Goal: Information Seeking & Learning: Learn about a topic

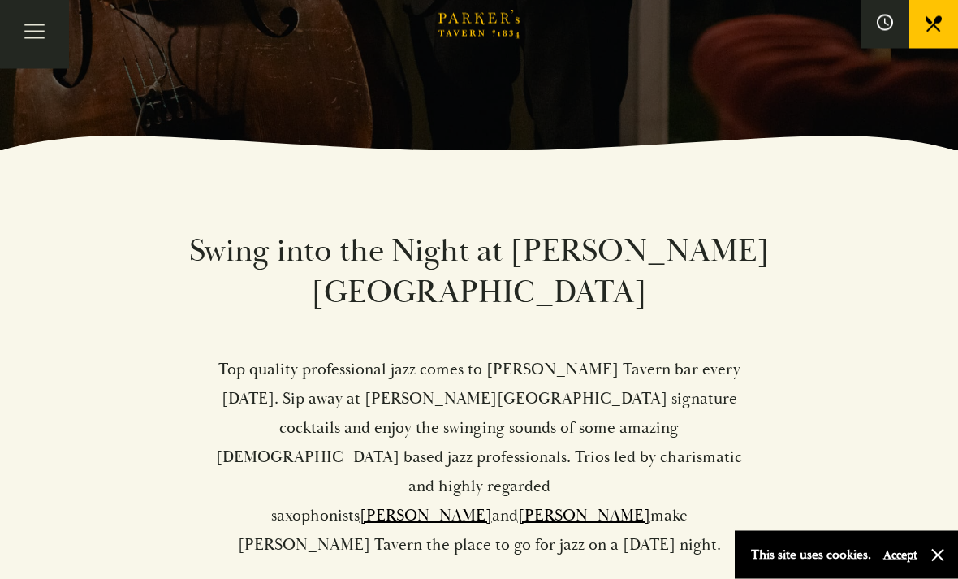
scroll to position [429, 0]
click at [900, 563] on button "Accept" at bounding box center [900, 554] width 34 height 15
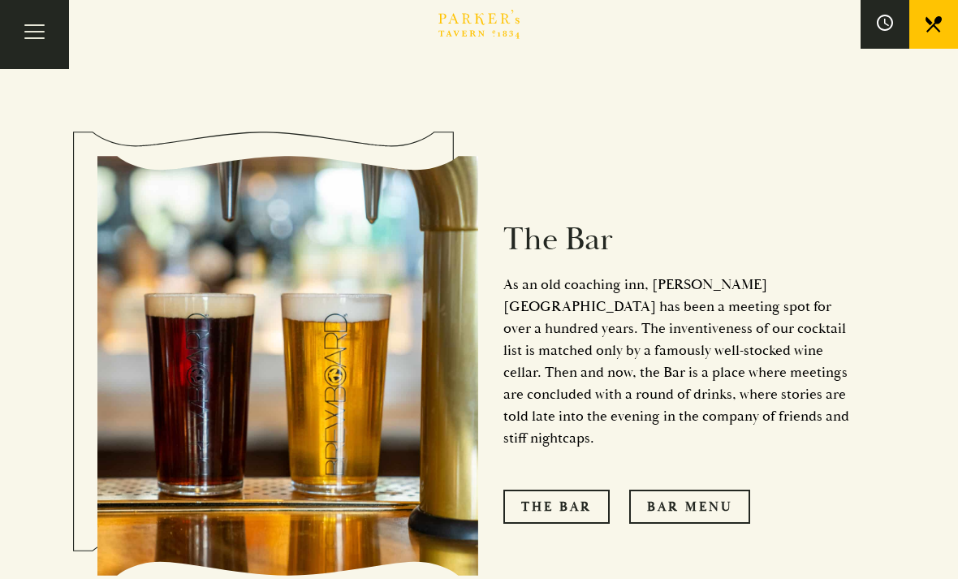
scroll to position [1184, 0]
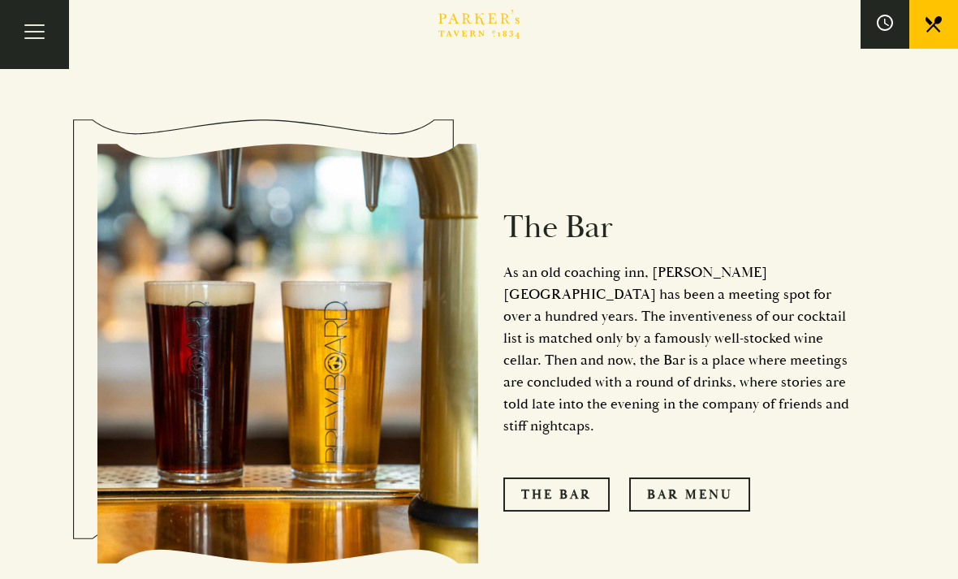
click at [694, 477] on link "Bar Menu" at bounding box center [689, 494] width 121 height 34
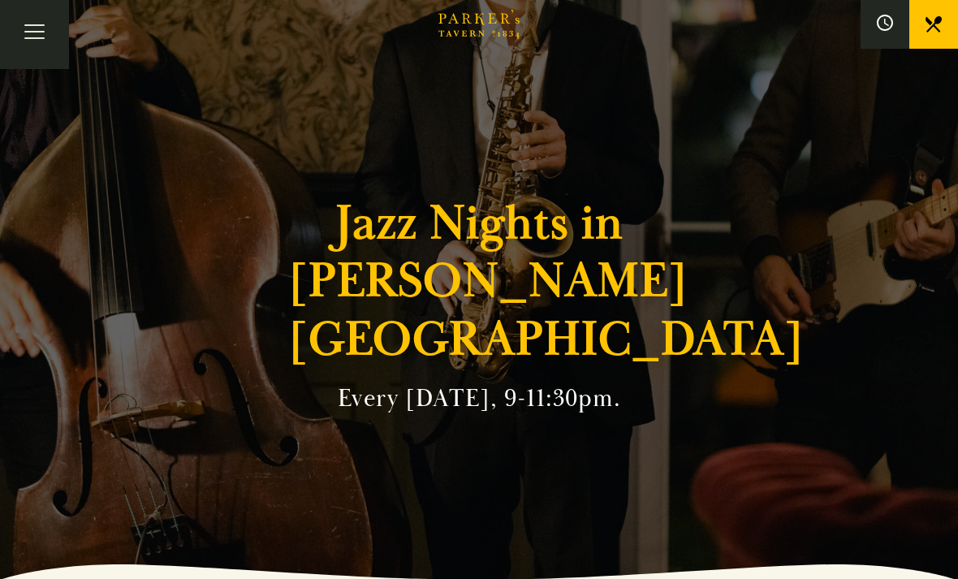
scroll to position [1236, 0]
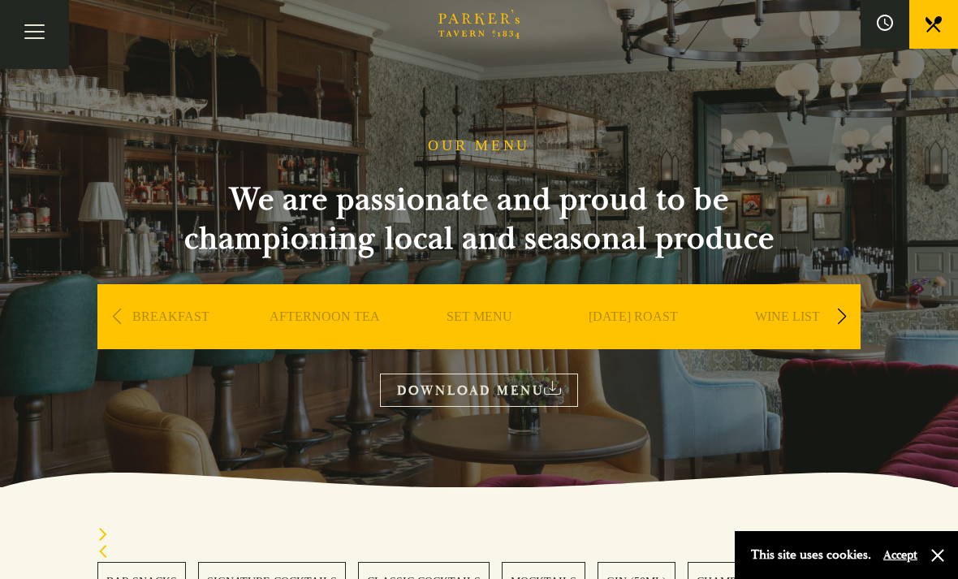
click at [467, 310] on link "SET MENU" at bounding box center [480, 341] width 66 height 65
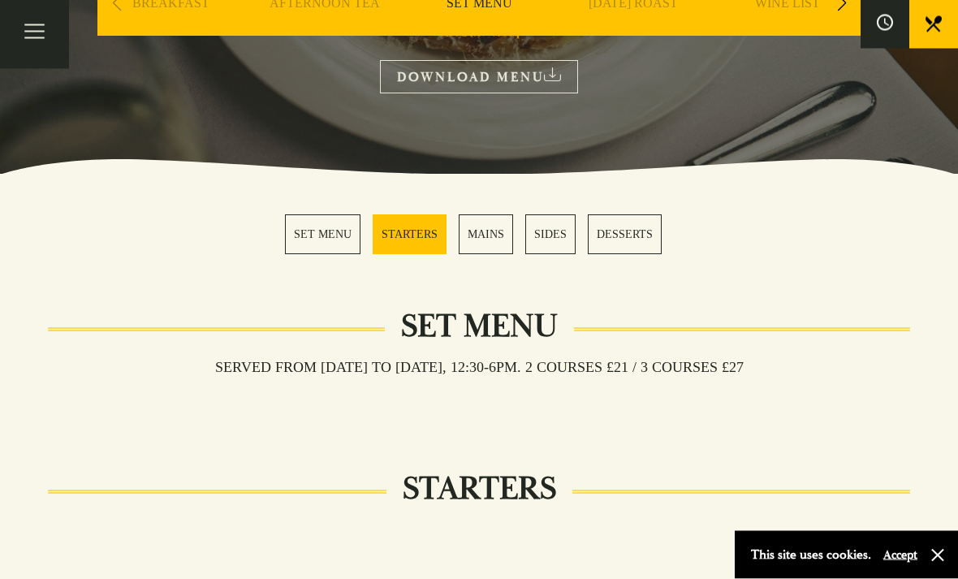
scroll to position [313, 0]
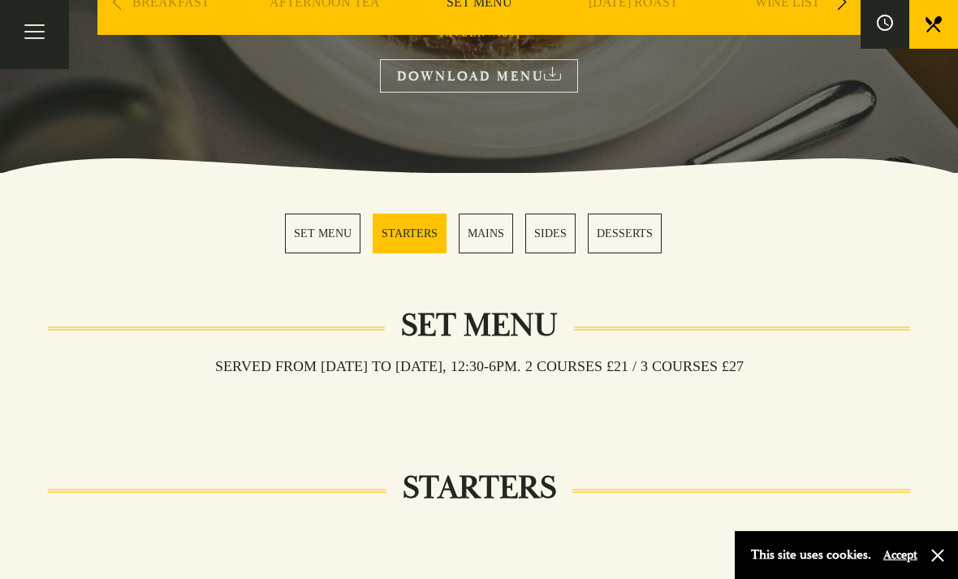
click at [491, 219] on link "MAINS" at bounding box center [486, 234] width 54 height 40
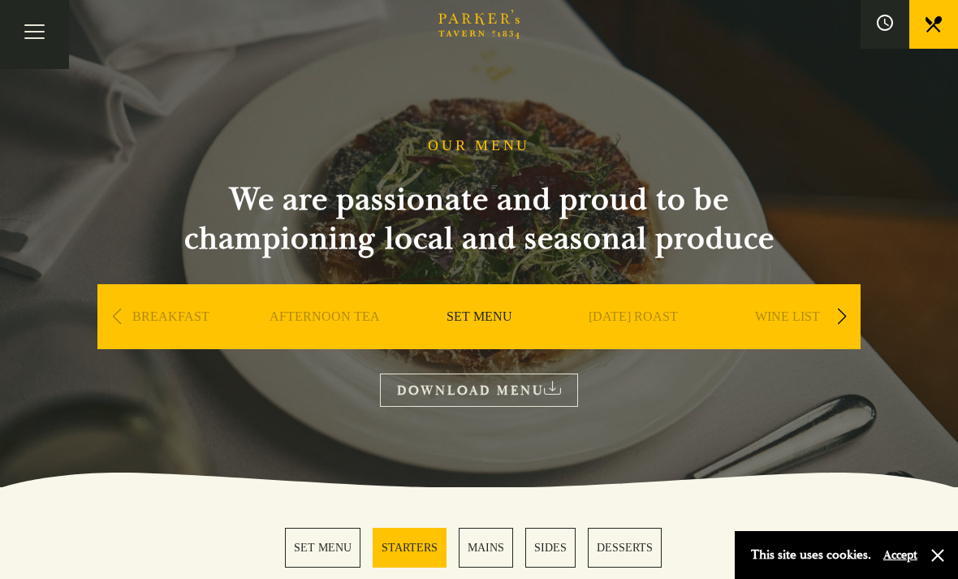
scroll to position [366, 0]
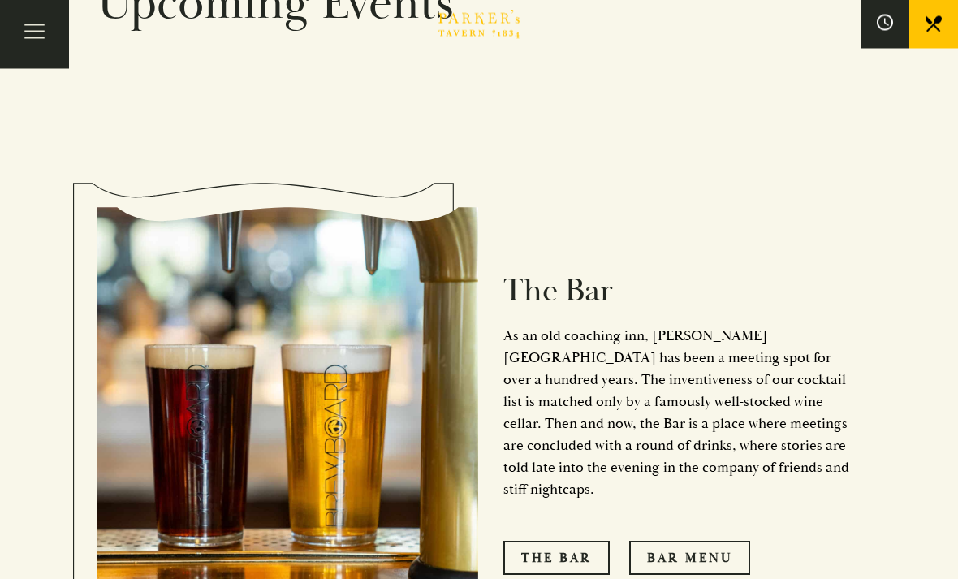
scroll to position [1120, 0]
click at [689, 455] on div "The Bar As an old coaching inn, Parker’s Tavern has been a meeting spot for ove…" at bounding box center [670, 417] width 382 height 476
click at [690, 541] on link "Bar Menu" at bounding box center [689, 558] width 121 height 34
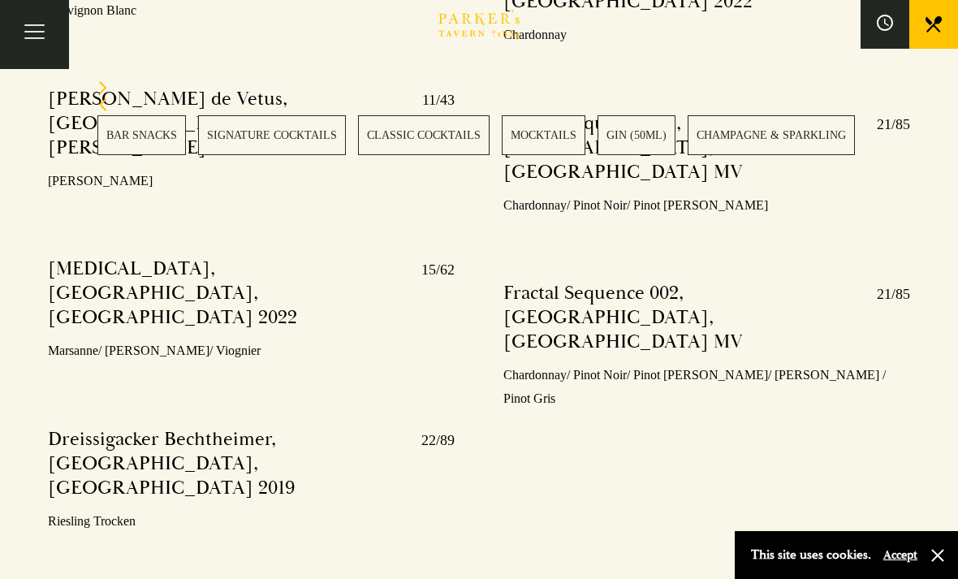
scroll to position [5156, 0]
